Goal: Information Seeking & Learning: Check status

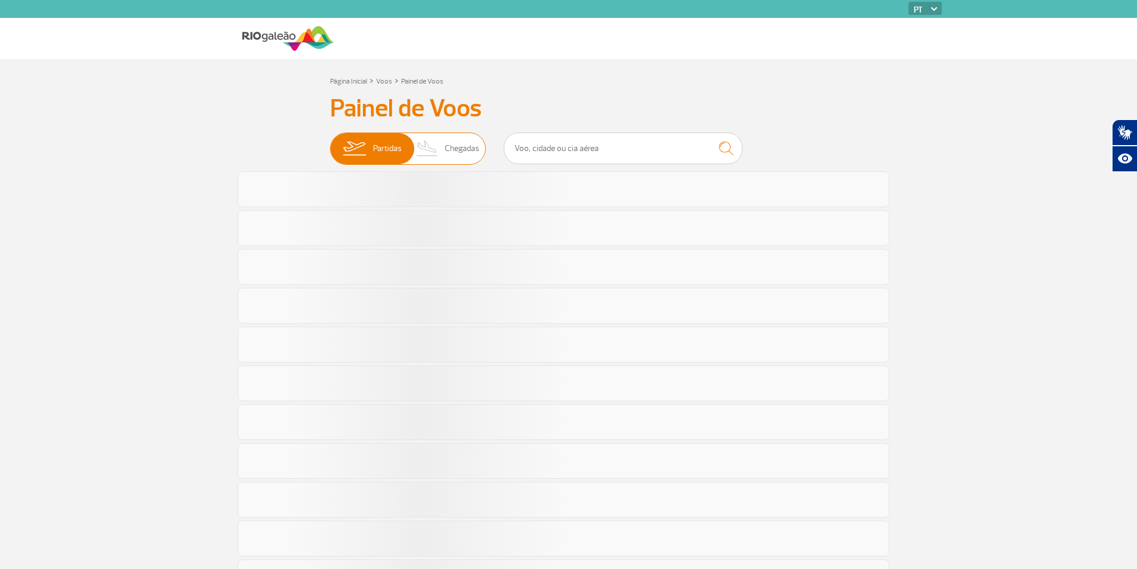
click at [441, 155] on img at bounding box center [427, 148] width 35 height 31
click at [330, 143] on input "Partidas Chegadas" at bounding box center [330, 143] width 0 height 0
click at [437, 153] on img at bounding box center [427, 148] width 35 height 31
click at [330, 143] on input "Partidas Chegadas" at bounding box center [330, 143] width 0 height 0
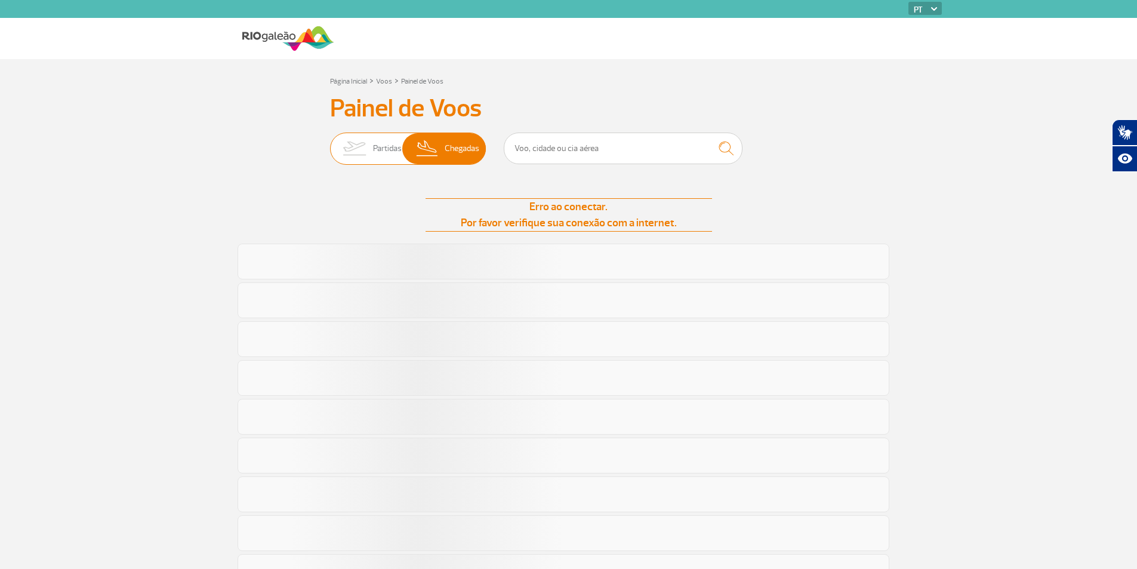
click at [374, 145] on span "Partidas" at bounding box center [387, 148] width 29 height 31
click at [330, 143] on input "Partidas Chegadas" at bounding box center [330, 143] width 0 height 0
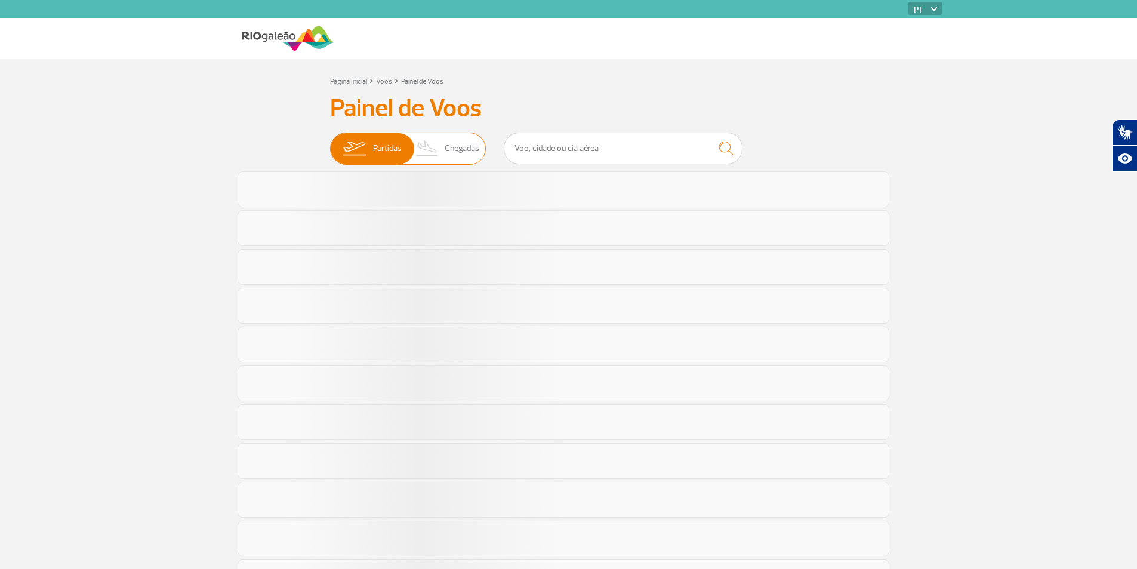
click at [454, 153] on span "Chegadas" at bounding box center [462, 148] width 35 height 31
click at [330, 143] on input "Partidas Chegadas" at bounding box center [330, 143] width 0 height 0
